Goal: Task Accomplishment & Management: Complete application form

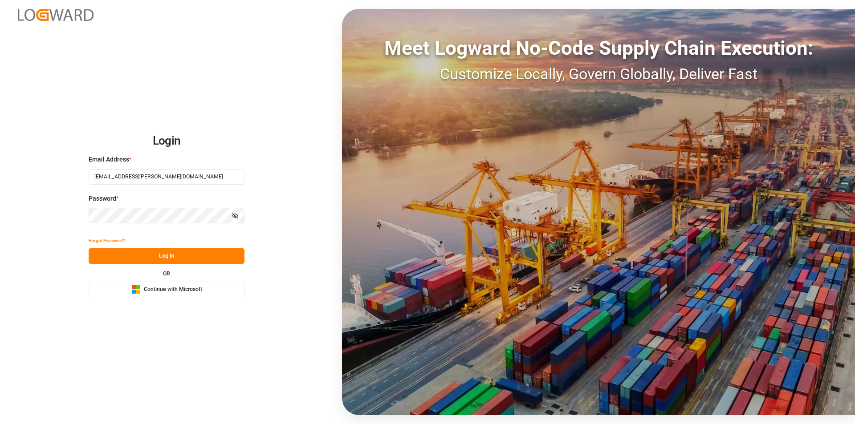
click at [170, 256] on button "Log In" at bounding box center [167, 256] width 156 height 16
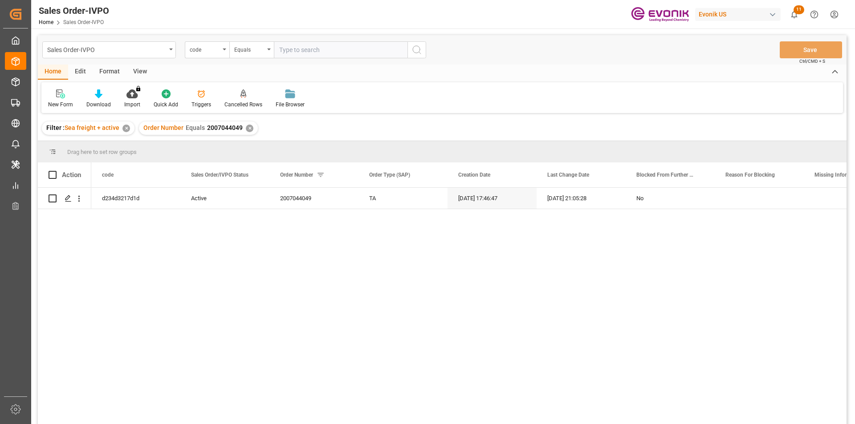
click at [249, 130] on div "✕" at bounding box center [250, 129] width 8 height 8
click at [213, 45] on div "code" at bounding box center [205, 49] width 30 height 10
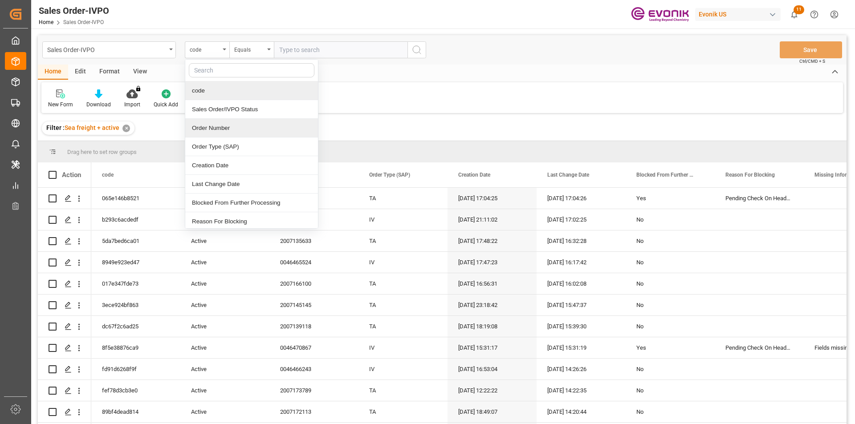
click at [210, 130] on div "Order Number" at bounding box center [251, 128] width 133 height 19
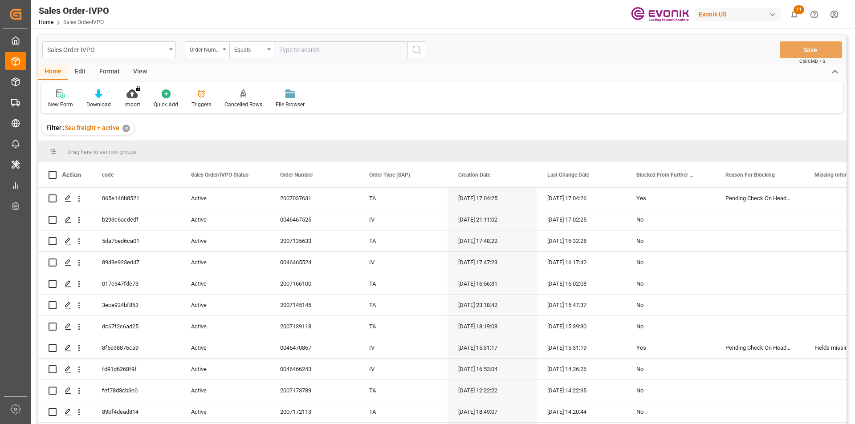
click at [302, 49] on input "text" at bounding box center [341, 49] width 134 height 17
paste input "0046436157"
type input "0046436157"
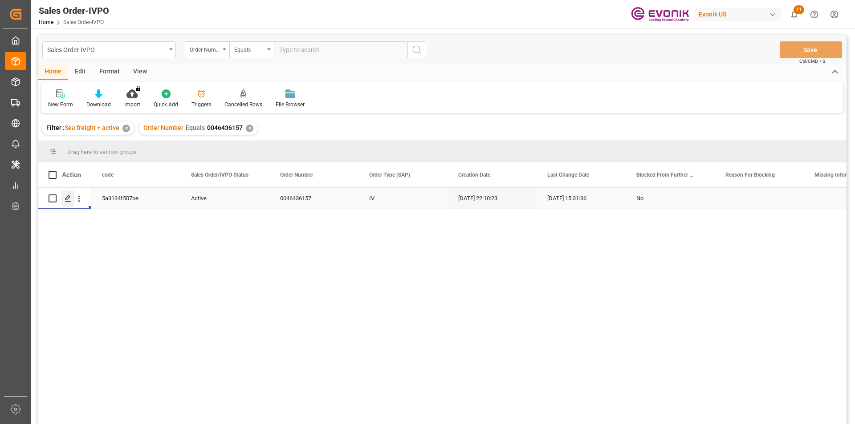
click at [73, 201] on div "Press SPACE to select this row." at bounding box center [67, 199] width 13 height 16
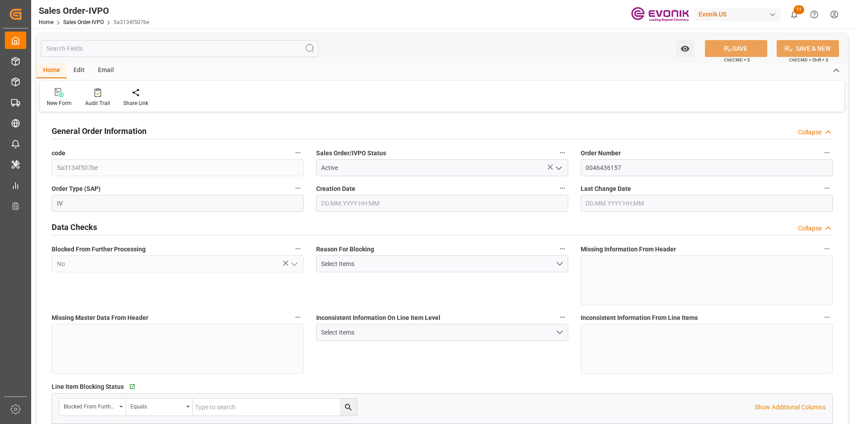
type input "ARBUE"
type input "0"
type input "1"
type input "2"
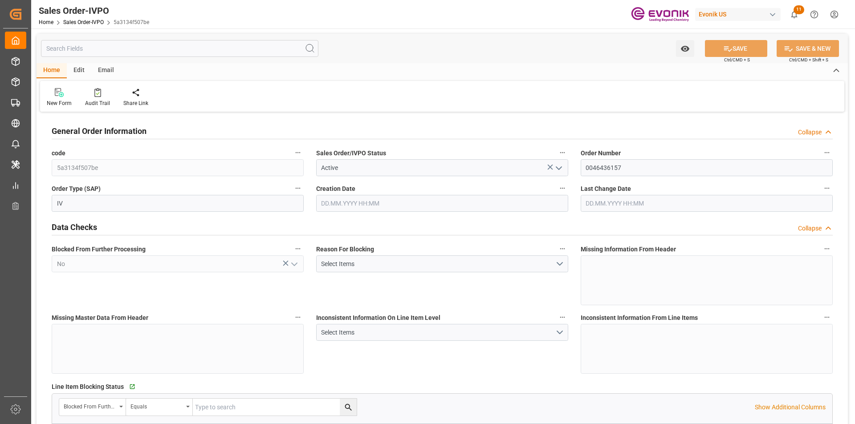
type input "19044"
type input "52.0768"
type input "17000"
type input "30"
type input "[DATE] 22:10"
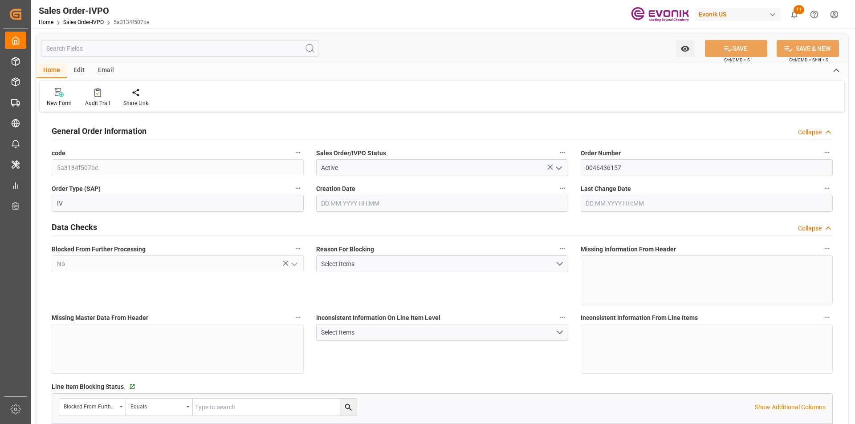
type input "[DATE] 15:31"
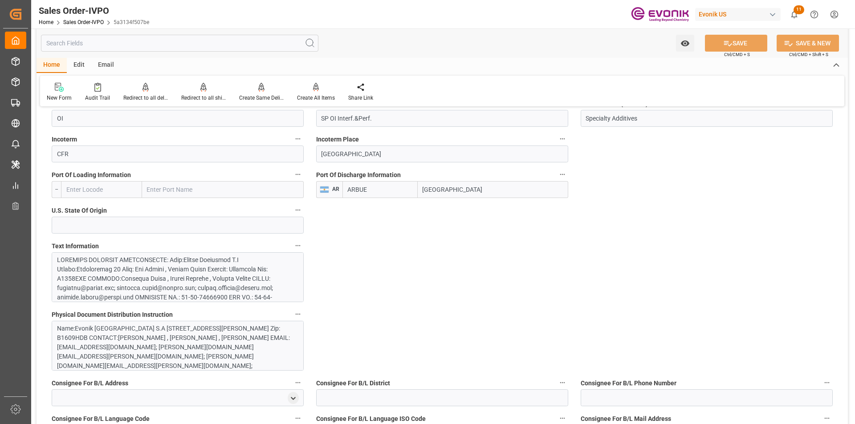
scroll to position [579, 0]
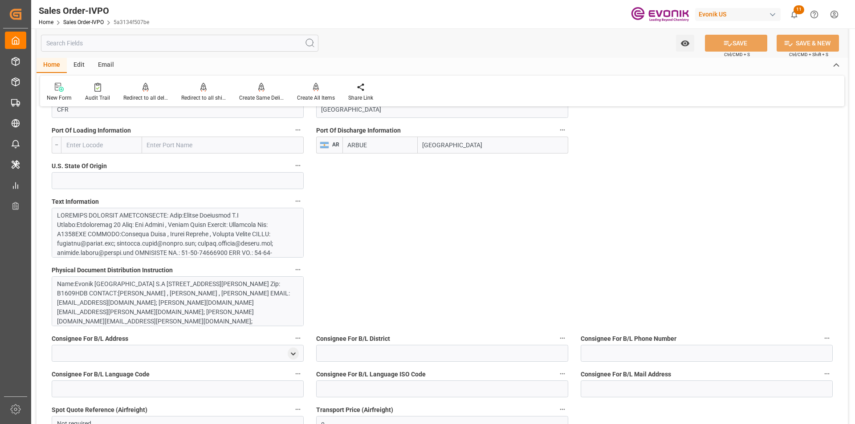
click at [216, 217] on div at bounding box center [174, 342] width 235 height 262
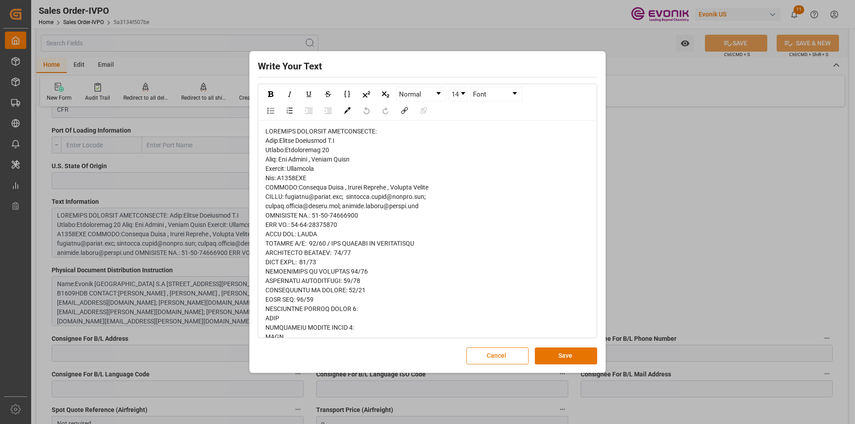
click at [513, 362] on button "Cancel" at bounding box center [497, 356] width 62 height 17
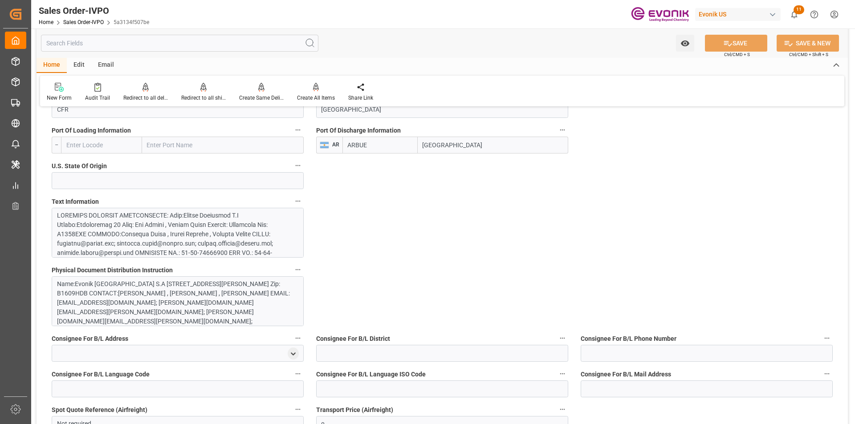
click at [215, 314] on div "Name:Evonik [GEOGRAPHIC_DATA] S.A [STREET_ADDRESS][PERSON_NAME] Zip: B1609HDB C…" at bounding box center [174, 312] width 235 height 65
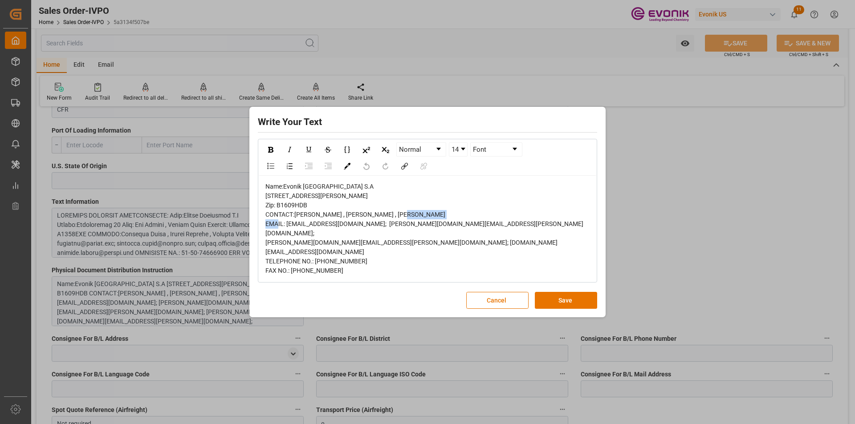
drag, startPoint x: 341, startPoint y: 235, endPoint x: 302, endPoint y: 234, distance: 38.7
click at [295, 234] on span "Name:Evonik [GEOGRAPHIC_DATA] S.A [STREET_ADDRESS][PERSON_NAME] Zip: B1609HDB C…" at bounding box center [424, 228] width 318 height 91
copy span "[PERSON_NAME]"
drag, startPoint x: 327, startPoint y: 195, endPoint x: 310, endPoint y: 199, distance: 17.7
click at [283, 199] on div "Name:Evonik [GEOGRAPHIC_DATA] S.A [STREET_ADDRESS][PERSON_NAME] Zip: B1609HDB C…" at bounding box center [427, 228] width 325 height 93
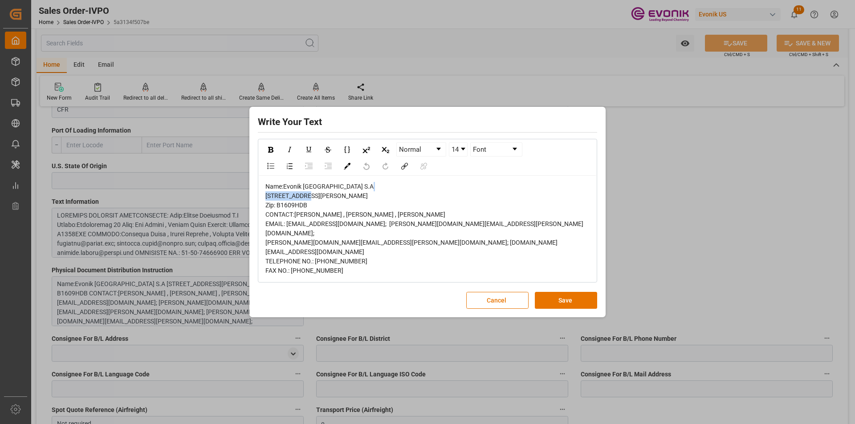
click at [341, 194] on div "Name:Evonik [GEOGRAPHIC_DATA] S.A [STREET_ADDRESS][PERSON_NAME] Zip: B1609HDB C…" at bounding box center [427, 228] width 325 height 93
drag, startPoint x: 340, startPoint y: 188, endPoint x: 284, endPoint y: 187, distance: 55.2
click at [284, 187] on div "Name:Evonik [GEOGRAPHIC_DATA] S.A [STREET_ADDRESS][PERSON_NAME] Zip: B1609HDB C…" at bounding box center [427, 228] width 325 height 93
copy span "Evonik Argentina S.A"
drag, startPoint x: 328, startPoint y: 197, endPoint x: 285, endPoint y: 197, distance: 43.2
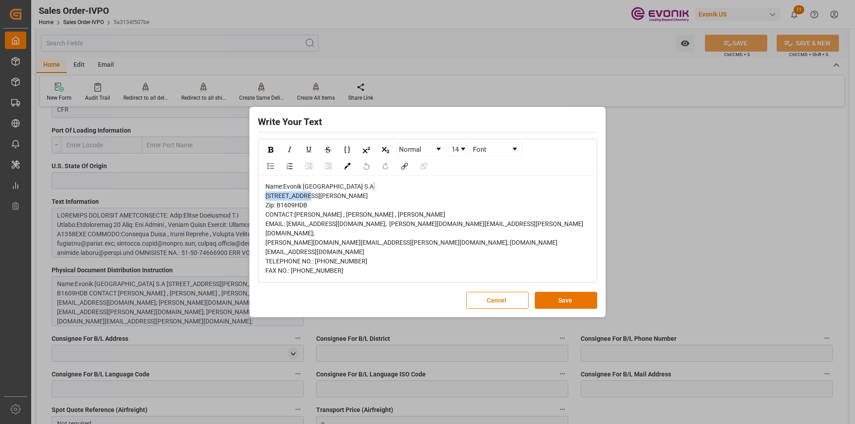
click at [285, 197] on div "Name:Evonik [GEOGRAPHIC_DATA] S.A [STREET_ADDRESS][PERSON_NAME] Zip: B1609HDB C…" at bounding box center [427, 228] width 325 height 93
copy span "Darragueira 38"
drag, startPoint x: 312, startPoint y: 223, endPoint x: 279, endPoint y: 227, distance: 33.2
click at [279, 227] on div "Name:Evonik [GEOGRAPHIC_DATA] S.A [STREET_ADDRESS][PERSON_NAME] Zip: B1609HDB C…" at bounding box center [427, 228] width 325 height 93
copy span "B1609HDB"
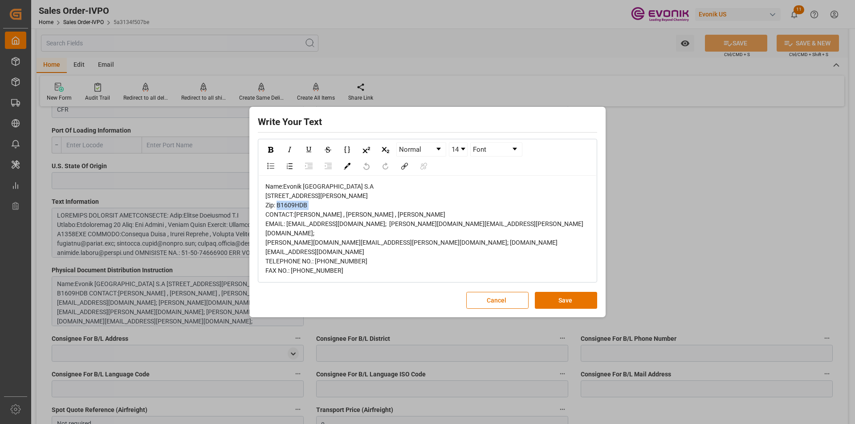
drag, startPoint x: 345, startPoint y: 205, endPoint x: 304, endPoint y: 207, distance: 40.6
click at [318, 207] on span "Name:Evonik [GEOGRAPHIC_DATA] S.A [STREET_ADDRESS][PERSON_NAME] Zip: B1609HDB C…" at bounding box center [424, 228] width 318 height 91
drag, startPoint x: 308, startPoint y: 205, endPoint x: 279, endPoint y: 207, distance: 29.5
click at [279, 207] on span "Name:Evonik [GEOGRAPHIC_DATA] S.A [STREET_ADDRESS][PERSON_NAME] Zip: B1609HDB C…" at bounding box center [424, 228] width 318 height 91
copy span "San [PERSON_NAME]"
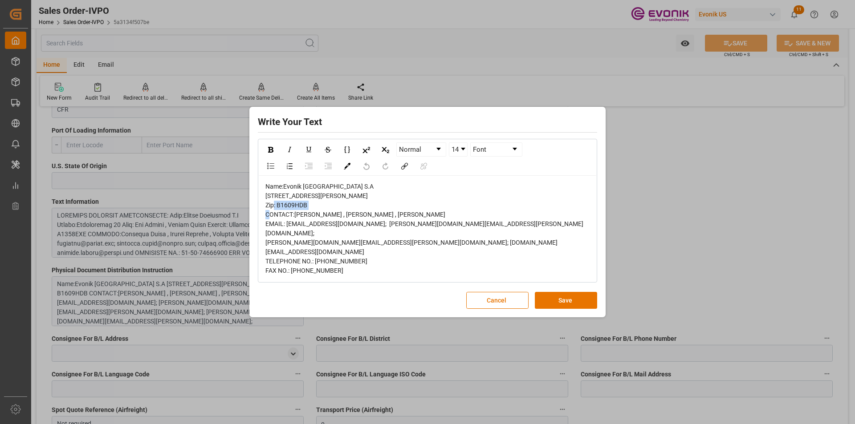
drag, startPoint x: 357, startPoint y: 210, endPoint x: 311, endPoint y: 207, distance: 46.4
click at [311, 207] on div "Name:Evonik [GEOGRAPHIC_DATA] S.A [STREET_ADDRESS][PERSON_NAME] Zip: B1609HDB C…" at bounding box center [427, 228] width 325 height 93
copy span "[GEOGRAPHIC_DATA]"
drag, startPoint x: 371, startPoint y: 260, endPoint x: 324, endPoint y: 257, distance: 47.7
click at [324, 257] on div "Name:Evonik [GEOGRAPHIC_DATA] S.A [STREET_ADDRESS][PERSON_NAME] Zip: B1609HDB C…" at bounding box center [427, 228] width 325 height 93
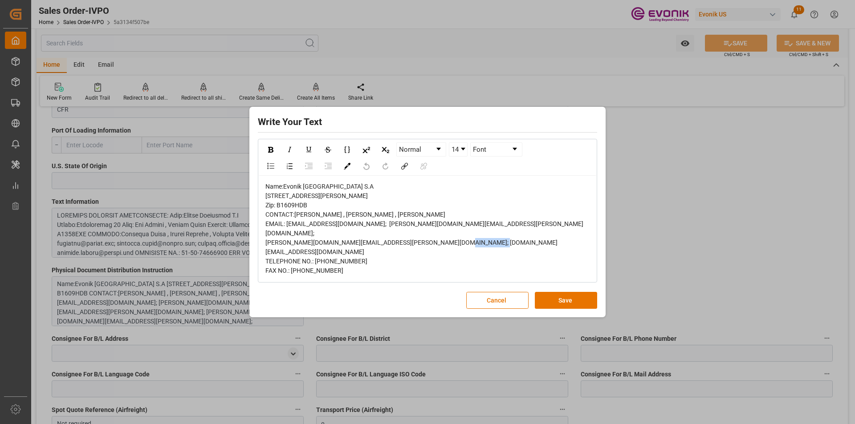
copy span "11-47082000"
click at [491, 301] on button "Cancel" at bounding box center [497, 300] width 62 height 17
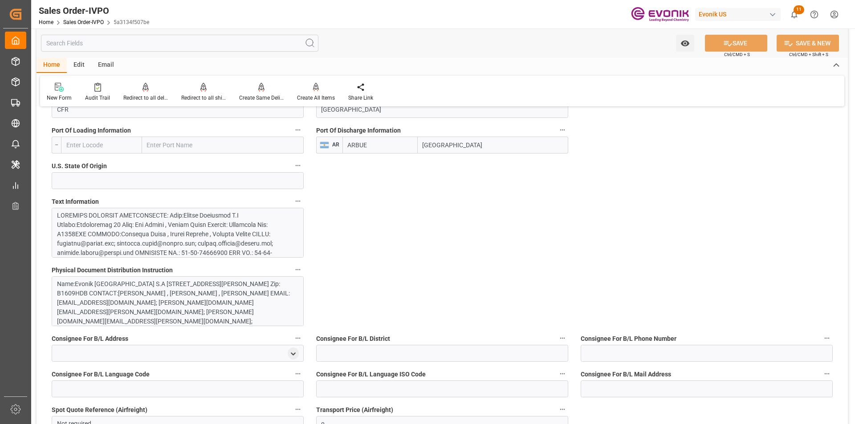
click at [94, 240] on div at bounding box center [174, 342] width 235 height 262
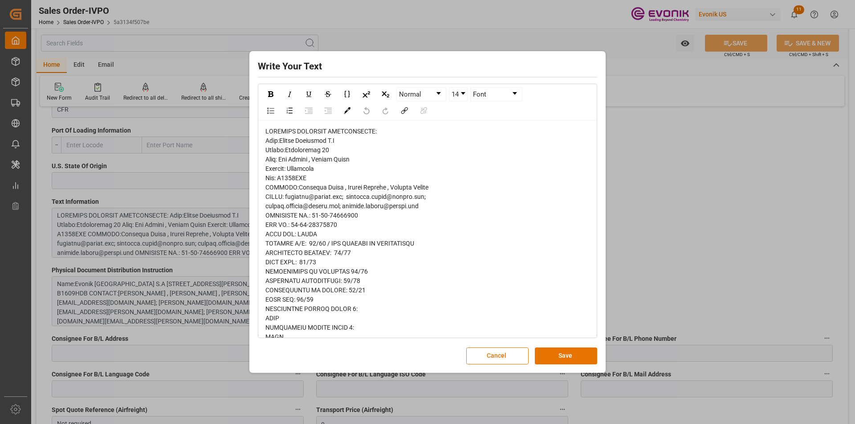
drag, startPoint x: 415, startPoint y: 218, endPoint x: 396, endPoint y: 220, distance: 19.7
drag, startPoint x: 429, startPoint y: 210, endPoint x: 410, endPoint y: 198, distance: 22.6
drag, startPoint x: 350, startPoint y: 200, endPoint x: 288, endPoint y: 201, distance: 62.8
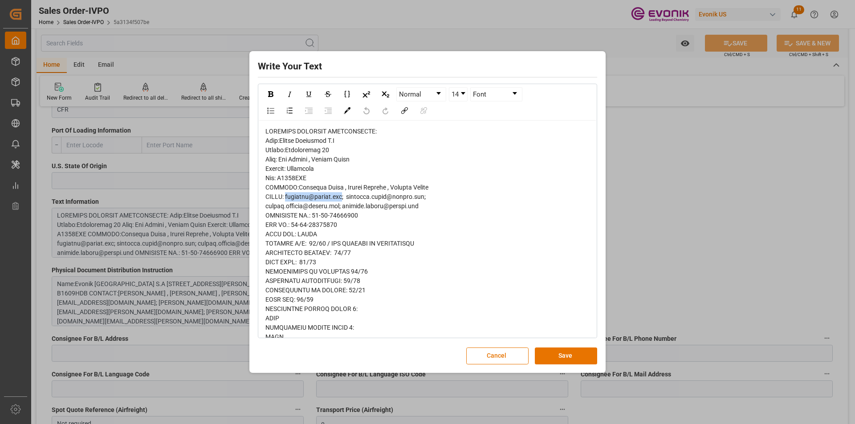
copy span "[EMAIL_ADDRESS][DOMAIN_NAME]"
click at [484, 354] on button "Cancel" at bounding box center [497, 356] width 62 height 17
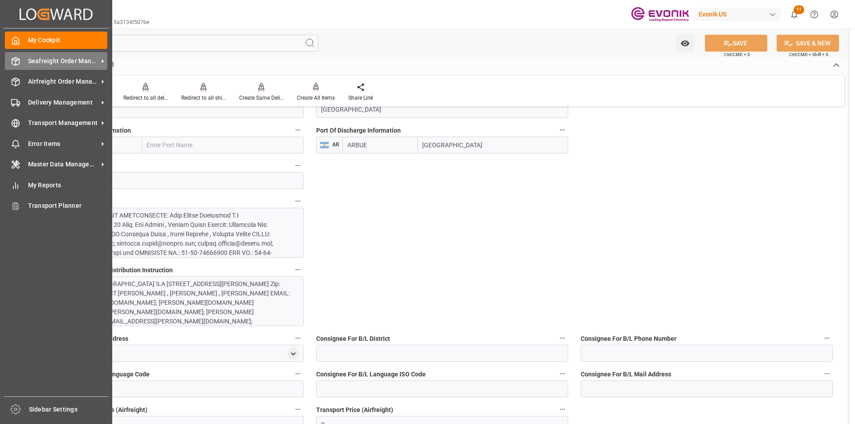
click at [28, 59] on span "Seafreight Order Management" at bounding box center [63, 61] width 70 height 9
click at [17, 62] on icon at bounding box center [15, 61] width 9 height 9
click at [27, 39] on div "My Cockpit My Cockpit" at bounding box center [56, 40] width 102 height 17
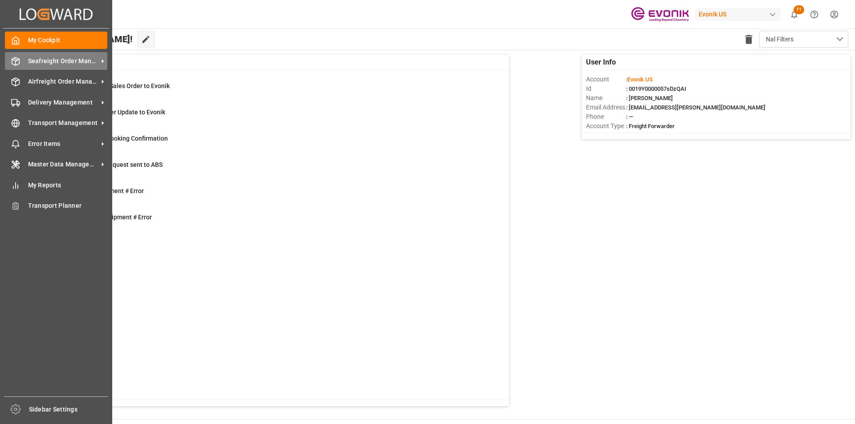
click at [25, 61] on div "Seafreight Order Management Seafreight Order Management" at bounding box center [56, 60] width 102 height 17
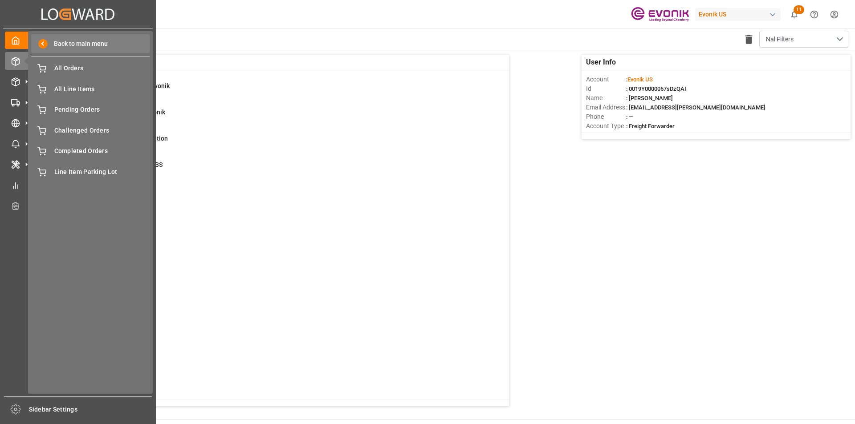
click at [47, 43] on span at bounding box center [42, 43] width 9 height 9
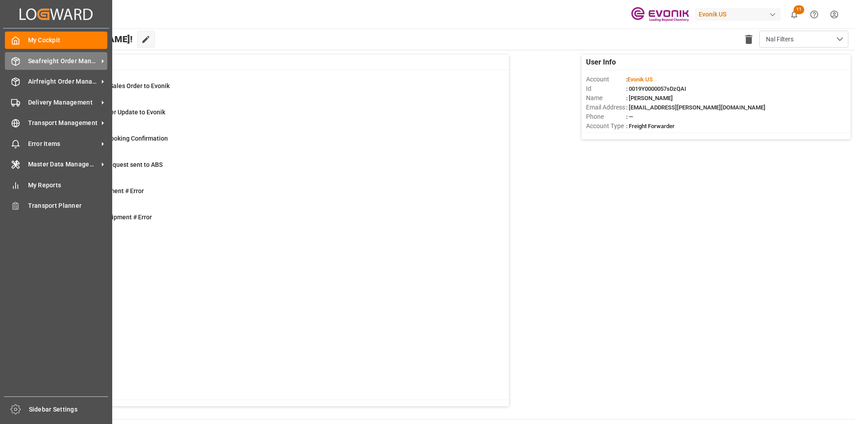
click at [17, 62] on icon at bounding box center [15, 61] width 9 height 9
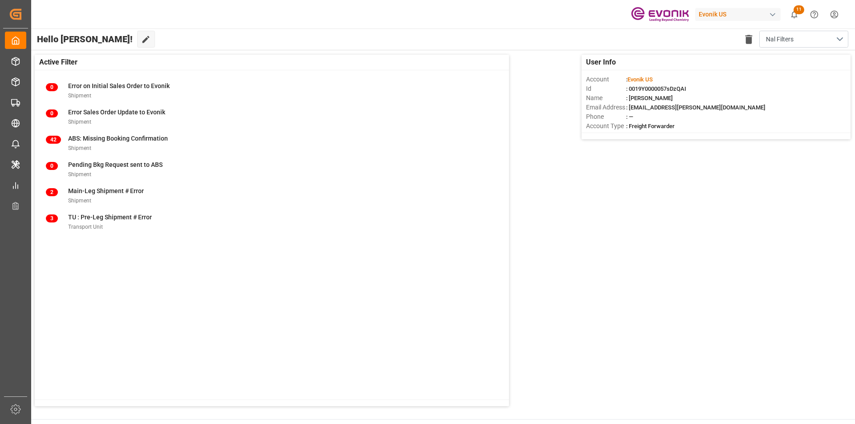
click at [833, 15] on html "Created by potrace 1.15, written by [PERSON_NAME] [DATE]-[DATE] Created by potr…" at bounding box center [427, 212] width 855 height 424
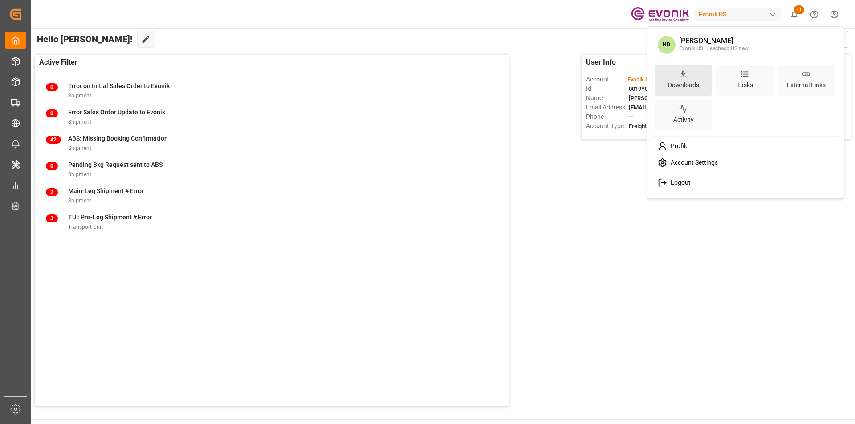
click at [686, 84] on div "Downloads" at bounding box center [683, 85] width 35 height 13
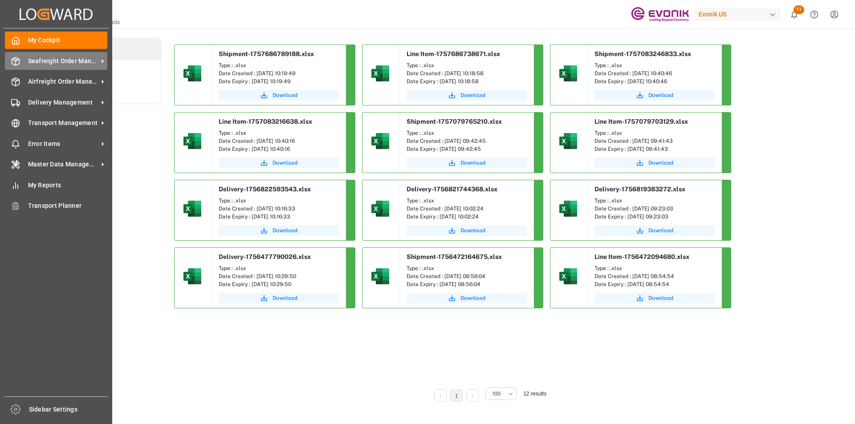
click at [45, 58] on span "Seafreight Order Management" at bounding box center [63, 61] width 70 height 9
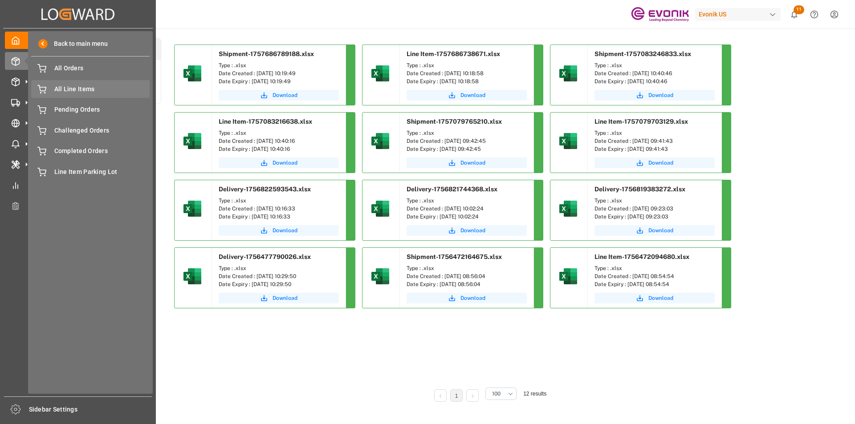
click at [61, 93] on span "All Line Items" at bounding box center [102, 89] width 96 height 9
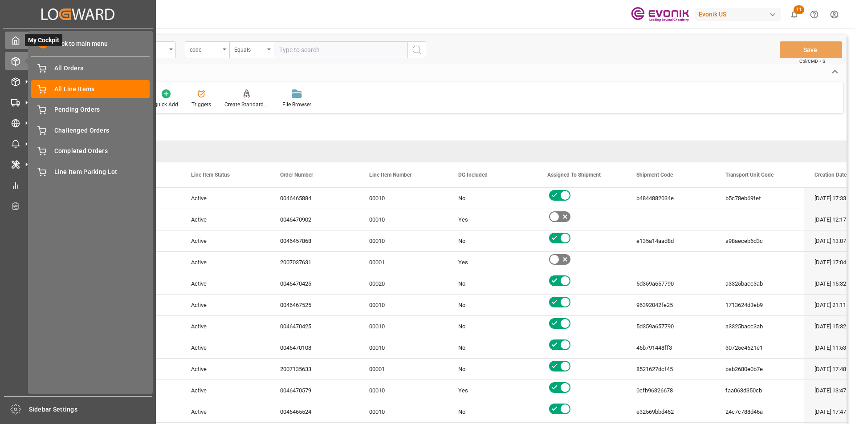
click at [11, 46] on div "My Cockpit My Cockpit" at bounding box center [78, 40] width 146 height 17
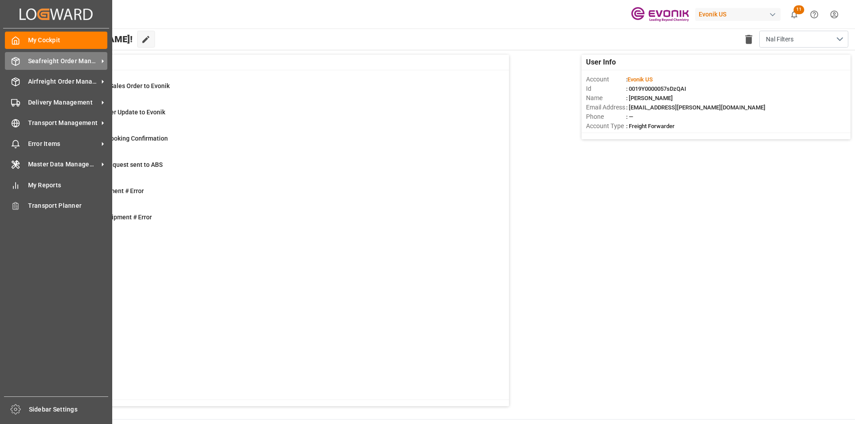
click at [33, 63] on span "Seafreight Order Management" at bounding box center [63, 61] width 70 height 9
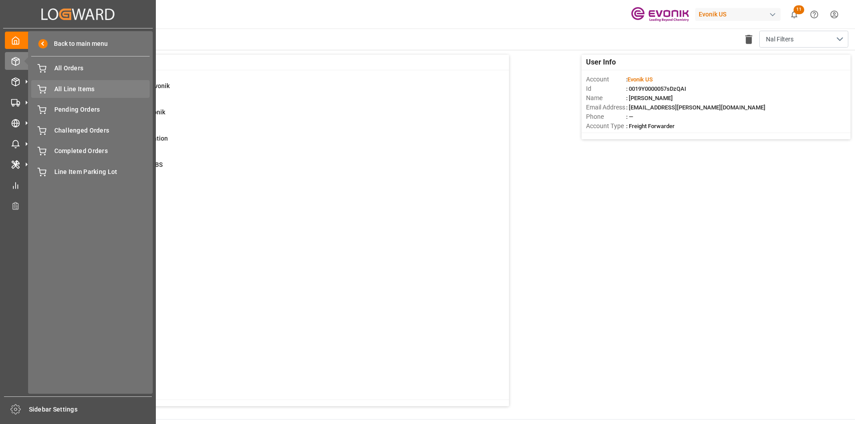
click at [53, 88] on div "All Line Items All Line Items" at bounding box center [90, 88] width 118 height 17
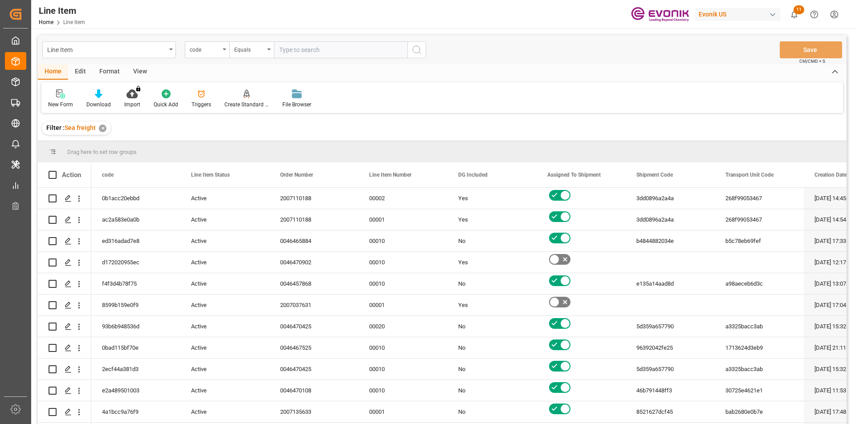
click at [110, 72] on div "Format" at bounding box center [110, 72] width 34 height 15
click at [61, 98] on icon at bounding box center [61, 93] width 8 height 9
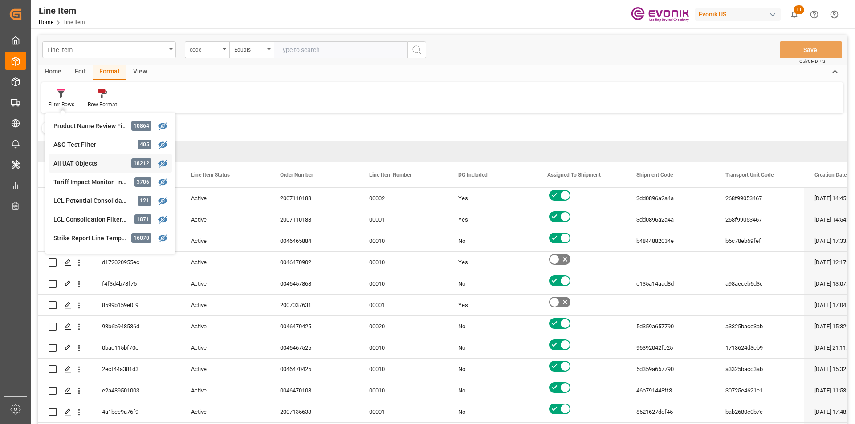
scroll to position [134, 0]
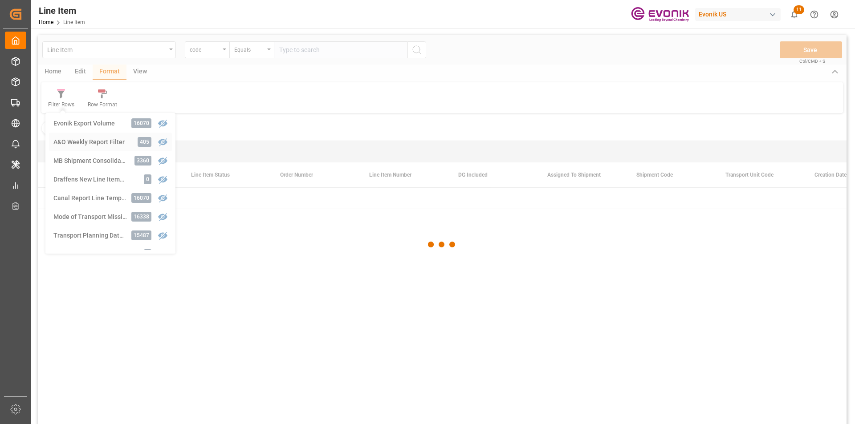
click at [78, 144] on div "Line Item code Equals Save Ctrl/CMD + S Home Edit Format View Filter Rows Produ…" at bounding box center [442, 241] width 808 height 413
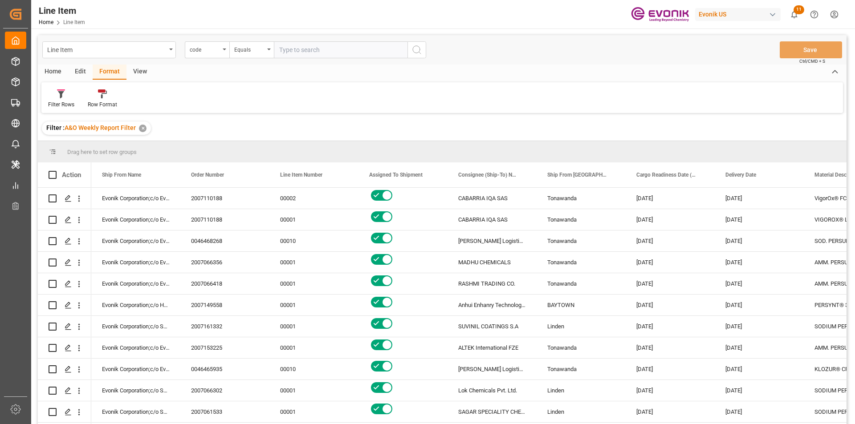
click at [53, 73] on div "Home" at bounding box center [53, 72] width 30 height 15
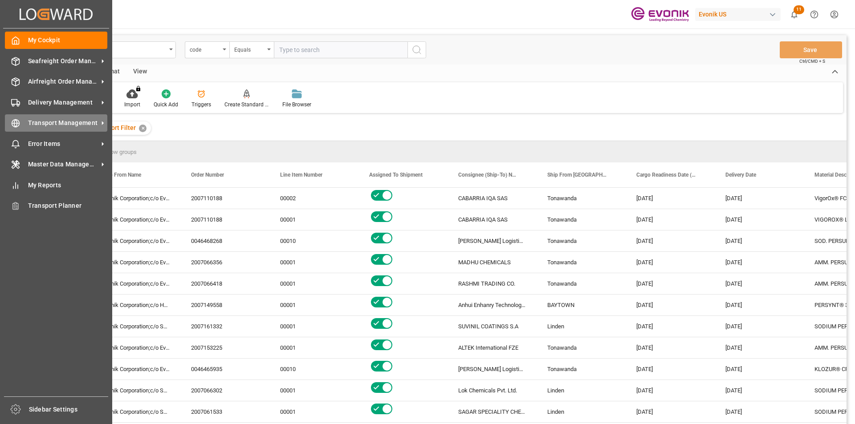
click at [41, 123] on span "Transport Management" at bounding box center [63, 122] width 70 height 9
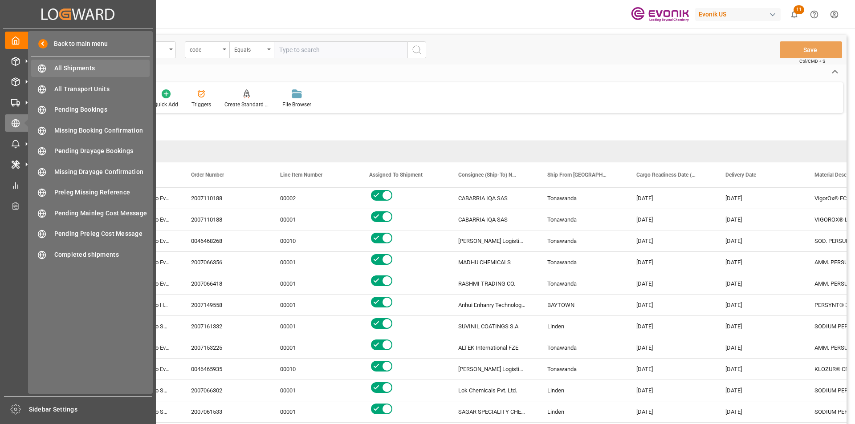
click at [71, 65] on span "All Shipments" at bounding box center [102, 68] width 96 height 9
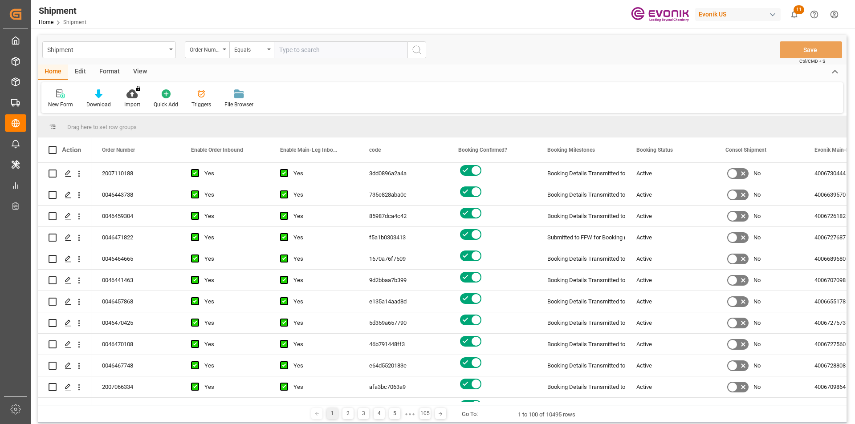
click at [103, 75] on div "Format" at bounding box center [110, 72] width 34 height 15
click at [61, 98] on icon at bounding box center [61, 93] width 8 height 9
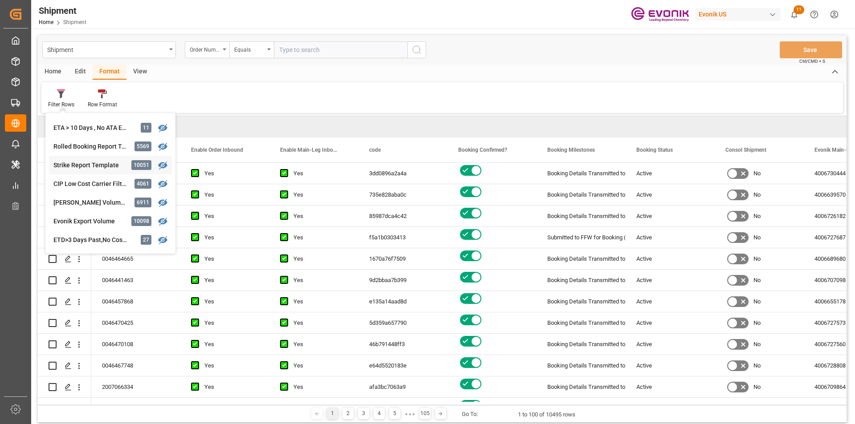
scroll to position [312, 0]
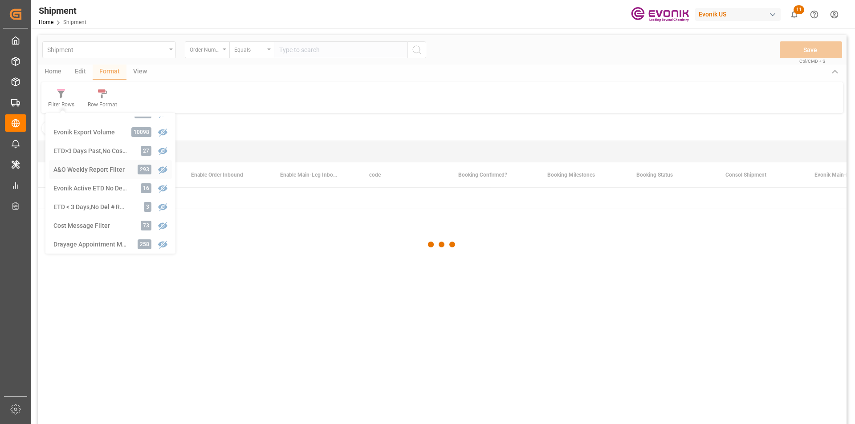
click at [119, 169] on div "Shipment Order Number Equals Save Ctrl/CMD + S Home Edit Format View Filter Row…" at bounding box center [442, 241] width 808 height 413
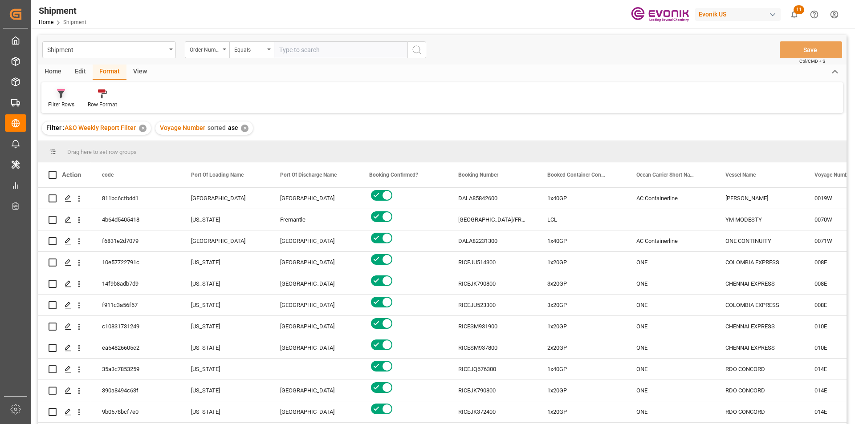
click at [62, 100] on div "Filter Rows" at bounding box center [61, 99] width 40 height 20
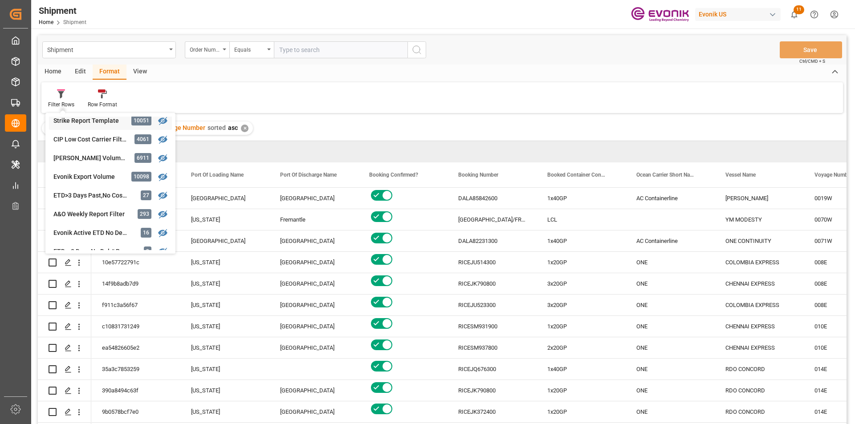
scroll to position [312, 0]
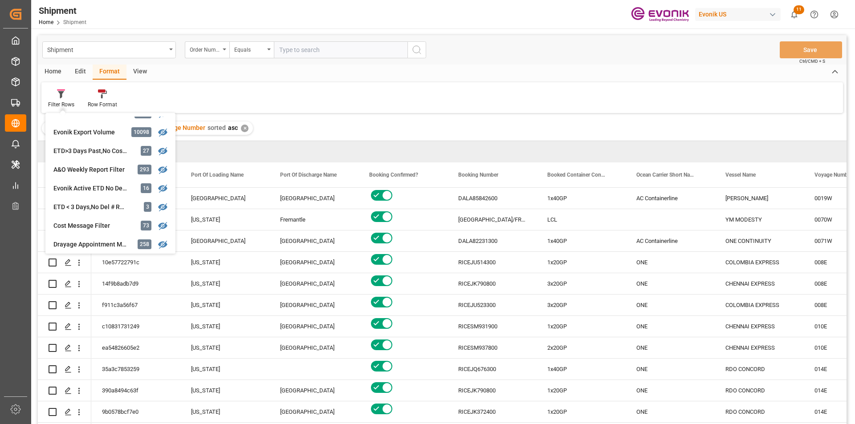
click at [309, 118] on div "Filter : A&O Weekly Report Filter ✕ Voyage Number sorted asc ✕" at bounding box center [442, 128] width 808 height 25
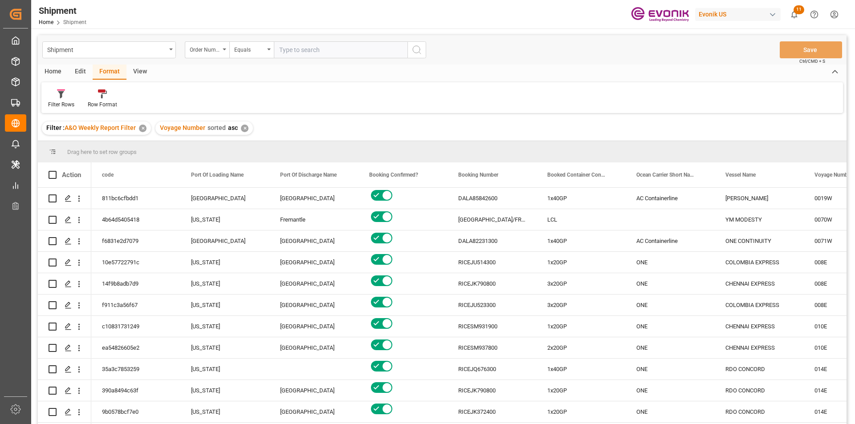
click at [56, 74] on div "Home" at bounding box center [53, 72] width 30 height 15
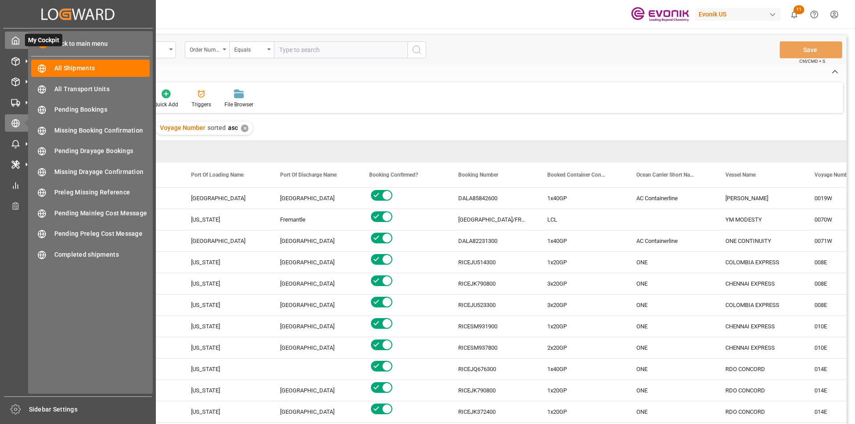
click at [11, 39] on icon at bounding box center [15, 40] width 9 height 9
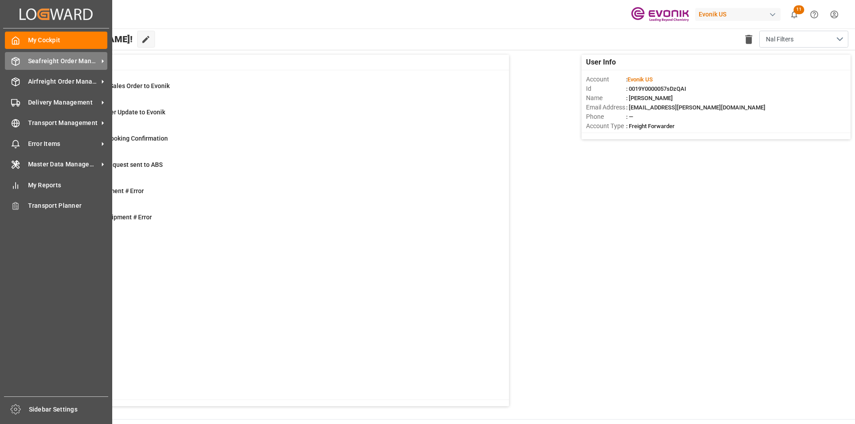
click at [40, 56] on div "Seafreight Order Management Seafreight Order Management" at bounding box center [56, 60] width 102 height 17
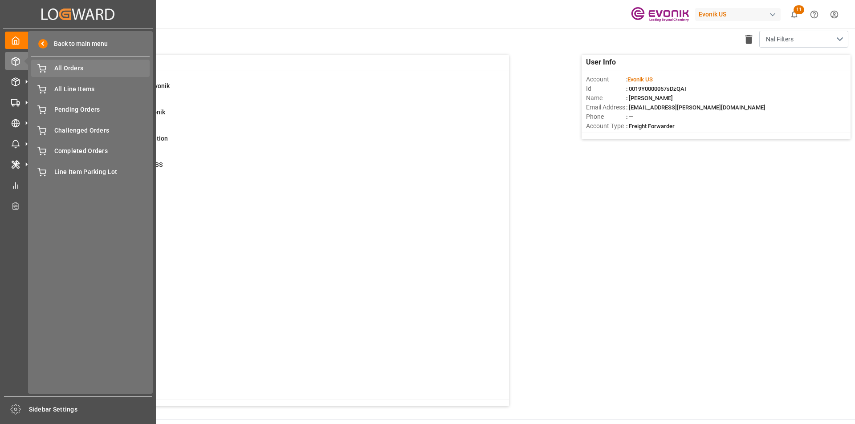
click at [85, 69] on span "All Orders" at bounding box center [102, 68] width 96 height 9
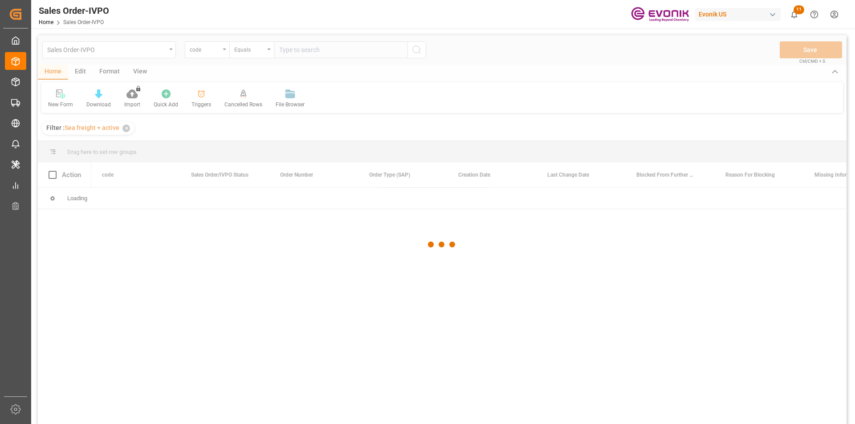
click at [215, 52] on div at bounding box center [442, 244] width 808 height 419
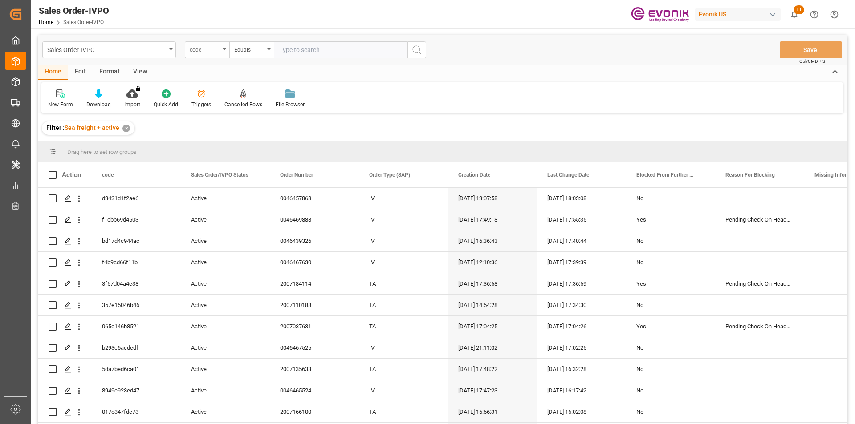
click at [219, 52] on div "code" at bounding box center [205, 49] width 30 height 10
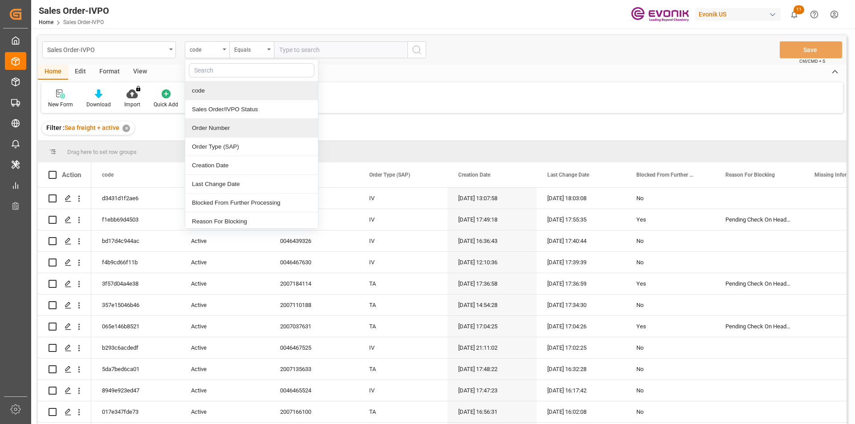
click at [219, 133] on div "Order Number" at bounding box center [251, 128] width 133 height 19
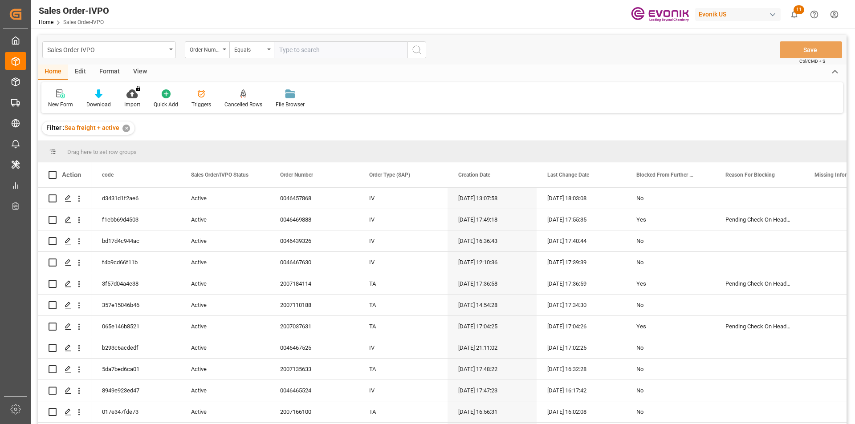
click at [330, 53] on input "text" at bounding box center [341, 49] width 134 height 17
paste input "0046470579"
type input "0046470579"
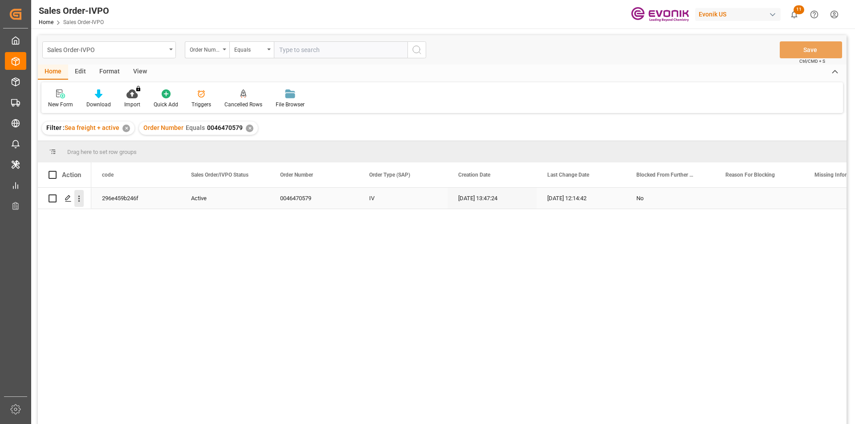
click at [77, 200] on icon "open menu" at bounding box center [78, 198] width 9 height 9
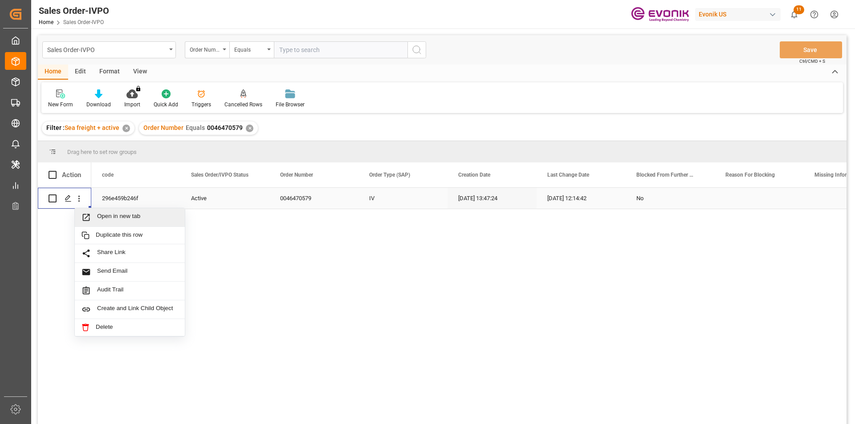
click at [140, 215] on span "Open in new tab" at bounding box center [137, 217] width 81 height 9
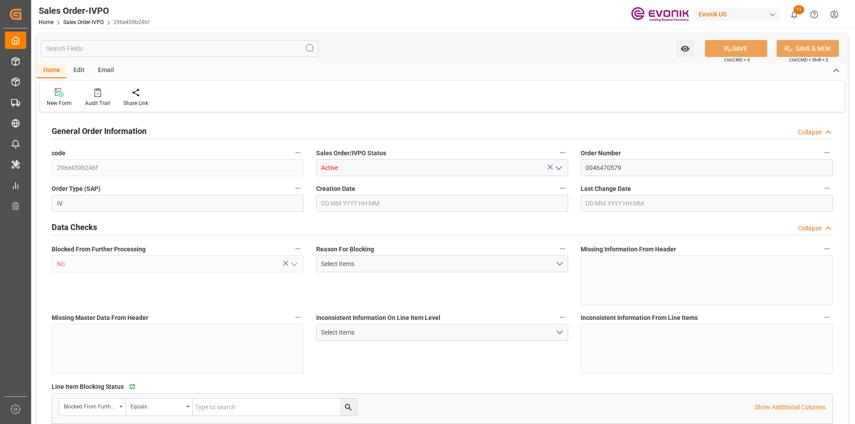
type input "BRSSZ"
type input "livia.leone@evonik.comTelephone No: 55 19 3475-3130"
type input "0"
type input "1"
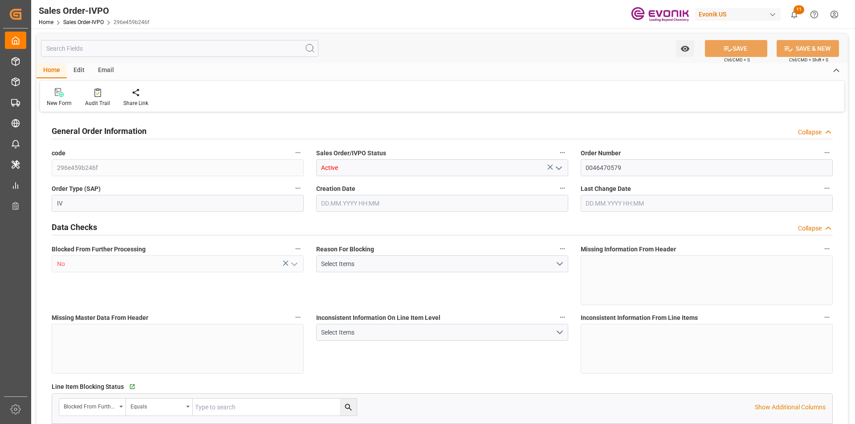
type input "1"
type input "14877.754"
type input "24.3561"
type input "17000"
type input "30"
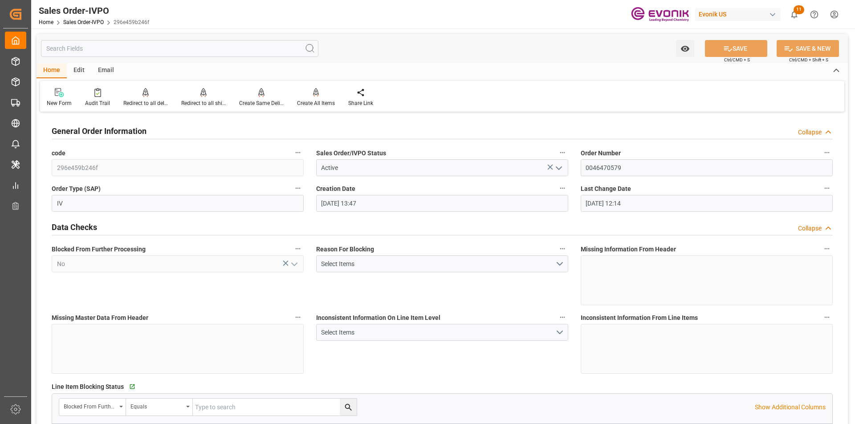
type input "28.08.2025 13:47"
type input "15.09.2025 12:14"
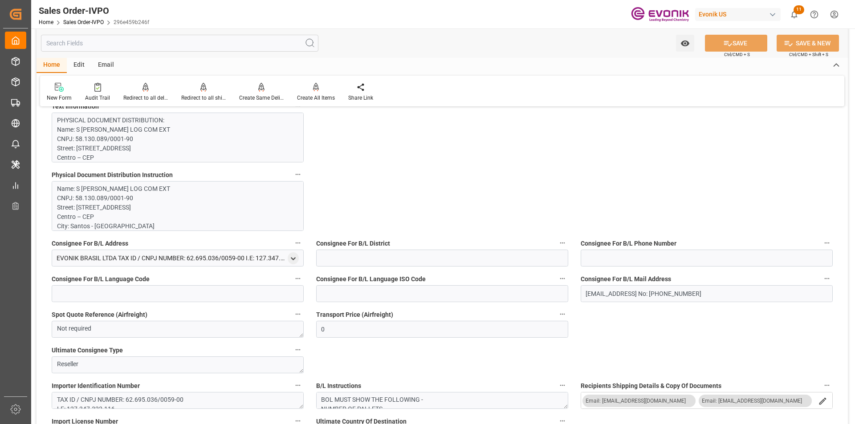
scroll to position [579, 0]
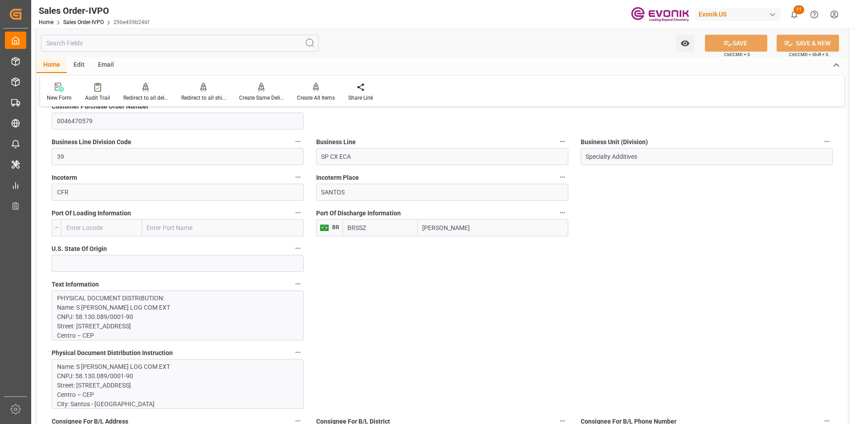
type input "livia.leone@evonik.comTelephone No: 55 19 3475-3130"
